Goal: Task Accomplishment & Management: Manage account settings

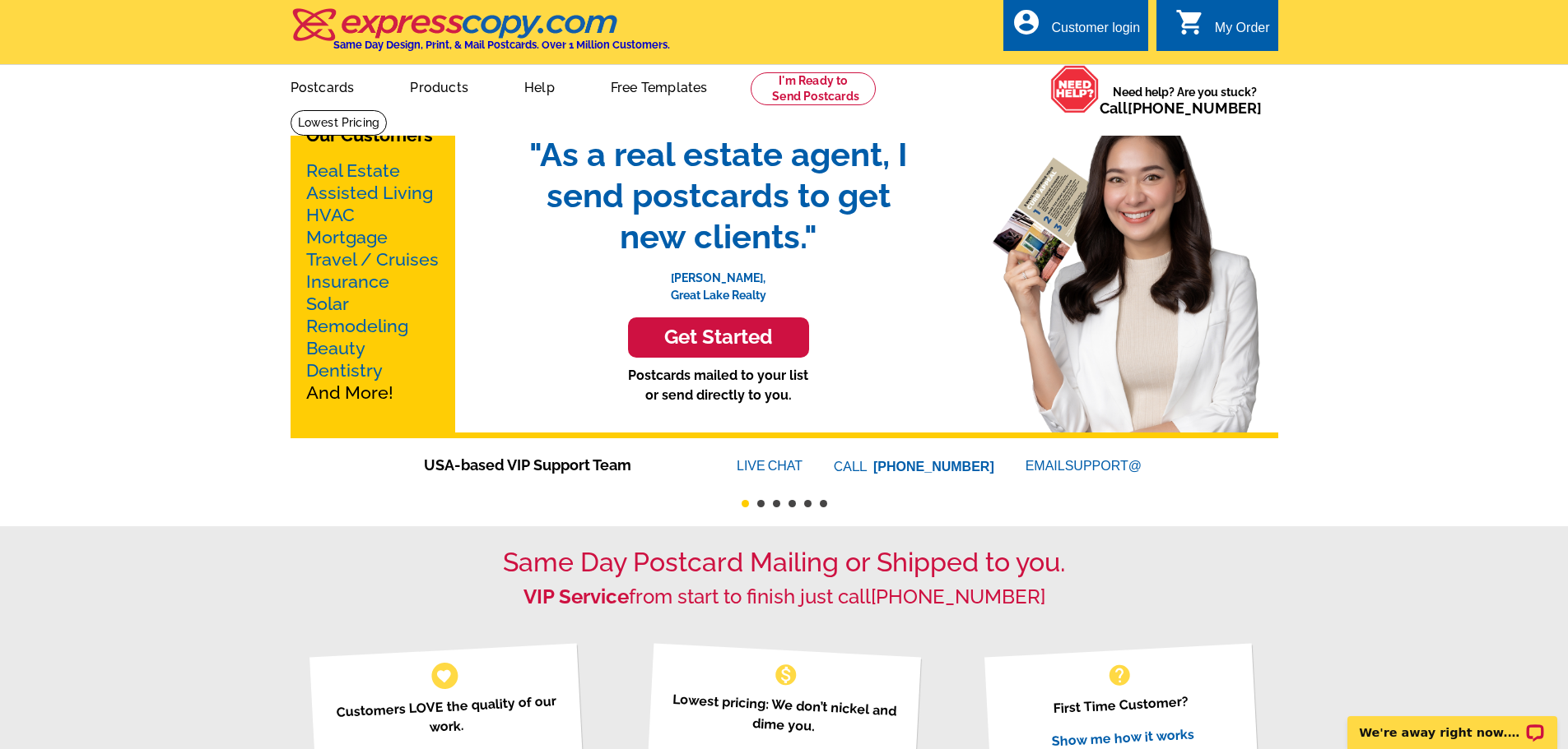
click at [1075, 34] on div "Customer login" at bounding box center [1095, 32] width 88 height 23
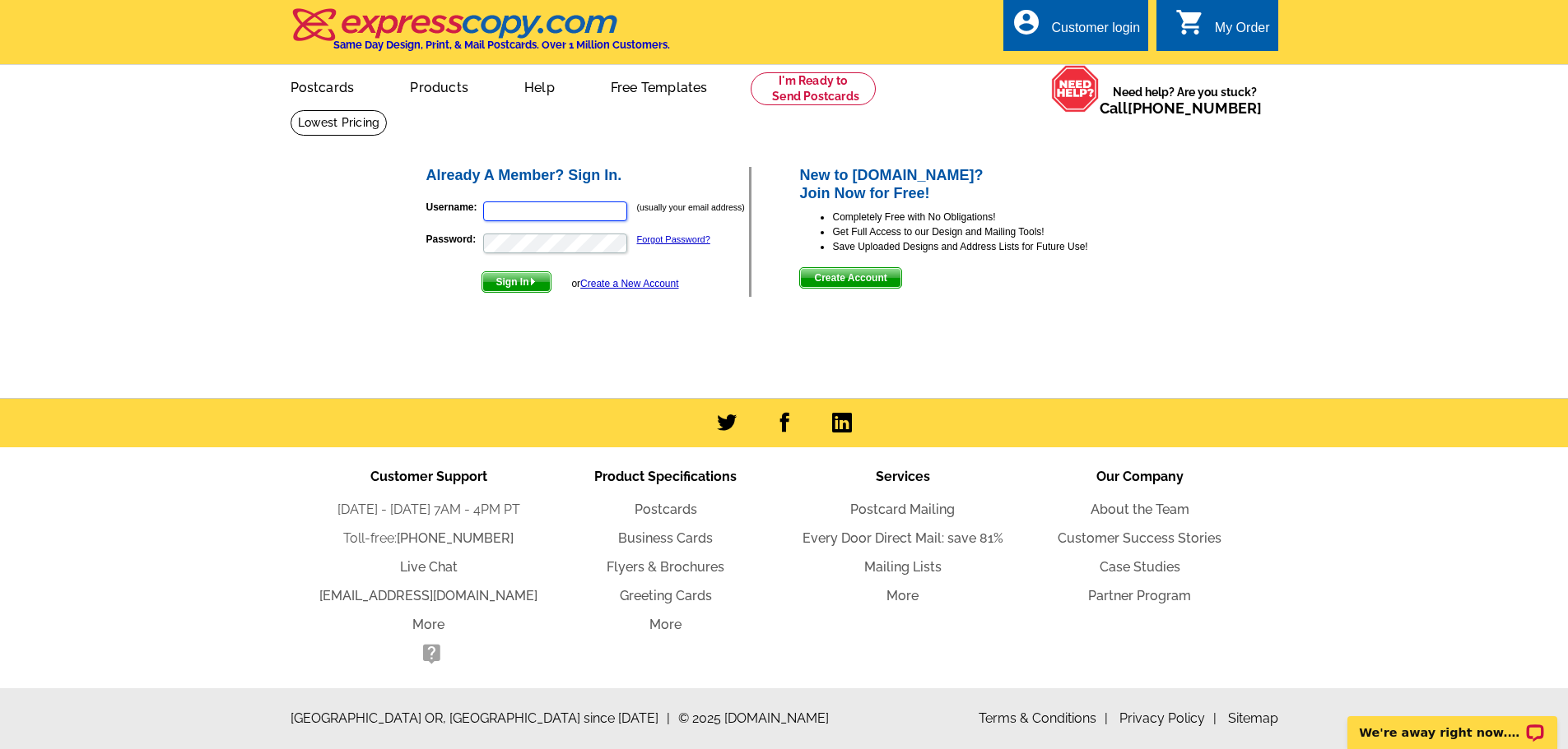
type input "brenda@omniresorts.com"
click at [510, 286] on span "Sign In" at bounding box center [516, 282] width 68 height 19
